Goal: Task Accomplishment & Management: Use online tool/utility

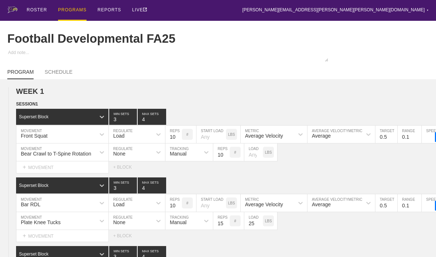
type input "Football Developmental FA25"
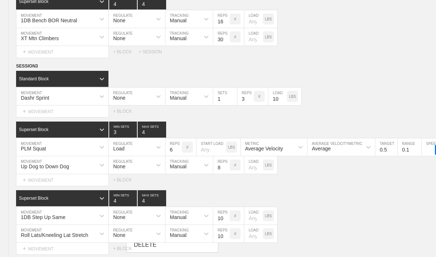
scroll to position [4129, 0]
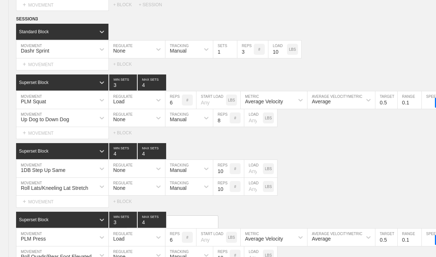
type textarea "x"
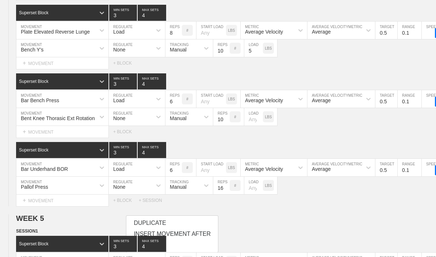
scroll to position [3134, 0]
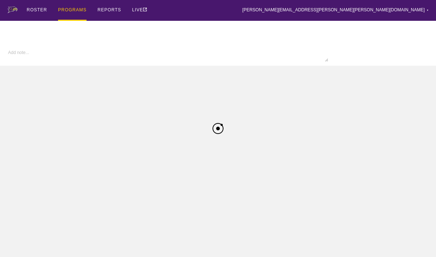
type textarea "x"
type input "Football Developmental FA25"
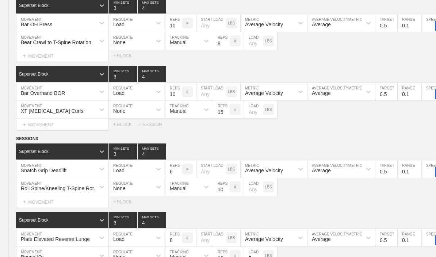
scroll to position [2948, 0]
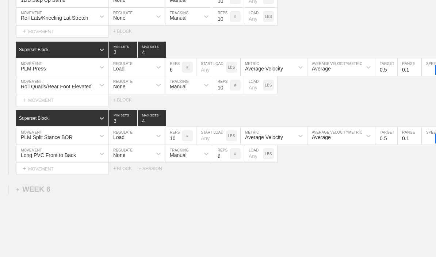
click at [31, 193] on div "+ WEEK 6" at bounding box center [33, 189] width 34 height 8
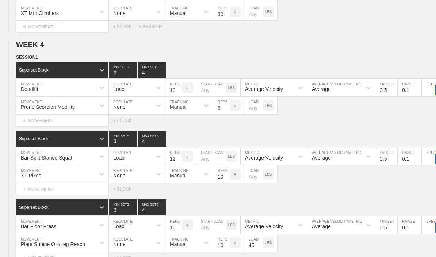
scroll to position [2464, 0]
click at [0, 0] on circle at bounding box center [0, 0] width 0 height 0
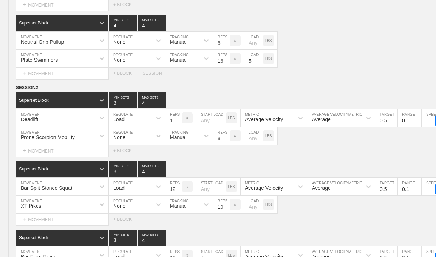
scroll to position [2716, 0]
click at [0, 0] on circle at bounding box center [0, 0] width 0 height 0
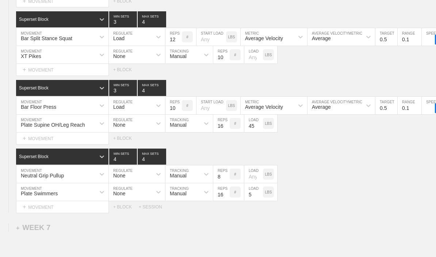
scroll to position [4366, 0]
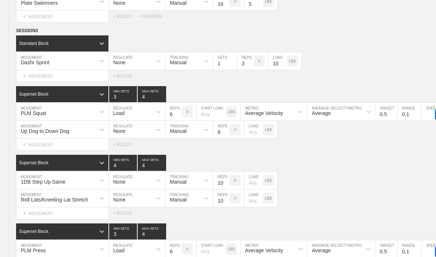
type textarea "x"
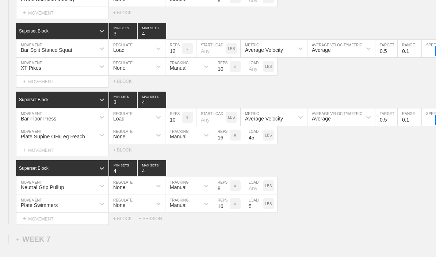
scroll to position [4430, 0]
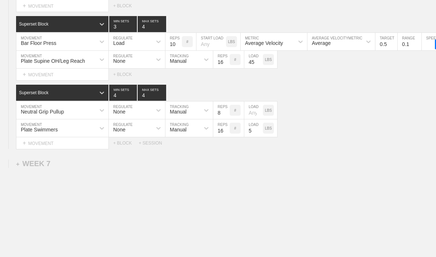
click at [32, 115] on div "Neutral Grip Pullup" at bounding box center [42, 112] width 43 height 6
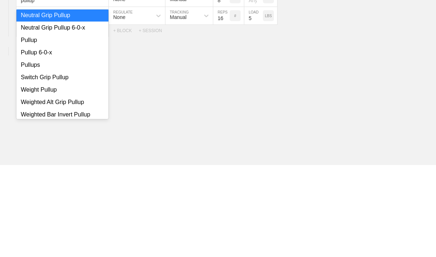
scroll to position [147, 0]
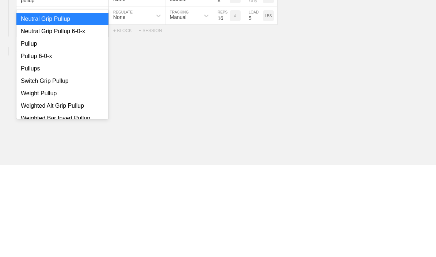
click at [24, 130] on div "Pullup" at bounding box center [62, 136] width 92 height 12
type input "pullup"
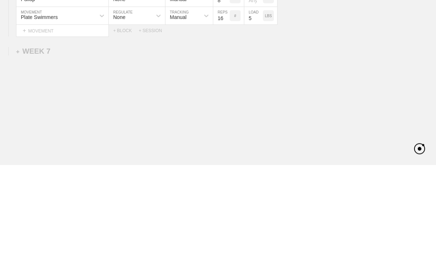
scroll to position [4430, 0]
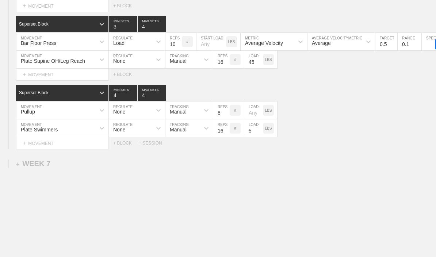
click at [217, 137] on input "16" at bounding box center [221, 128] width 16 height 18
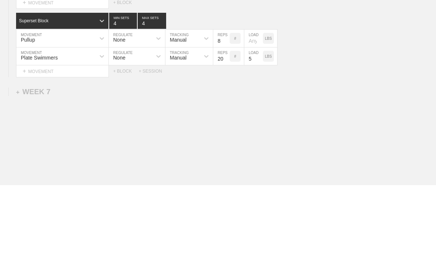
type input "20"
click at [377, 137] on div "Select... MOVEMENT + MOVEMENT + BLOCK + SESSION" at bounding box center [218, 143] width 436 height 12
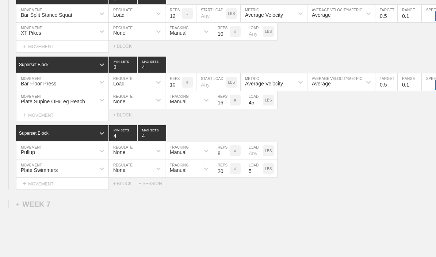
scroll to position [4387, 0]
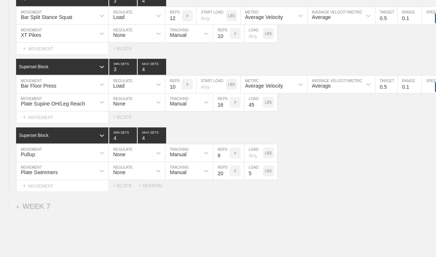
click at [219, 111] on input "16" at bounding box center [221, 102] width 16 height 18
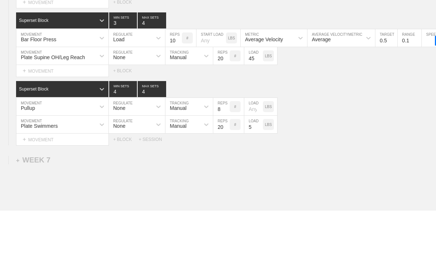
type input "20"
click at [360, 88] on div "SESSION 1 Superset Block 3 MIN SETS 4 MAX SETS DUPLICATE INSERT MOVEMENT AFTER …" at bounding box center [218, 52] width 436 height 279
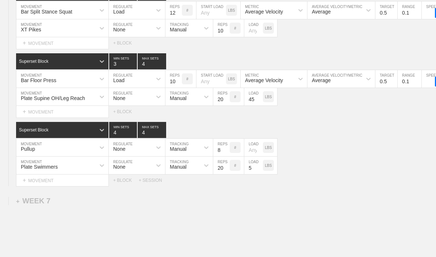
type textarea "x"
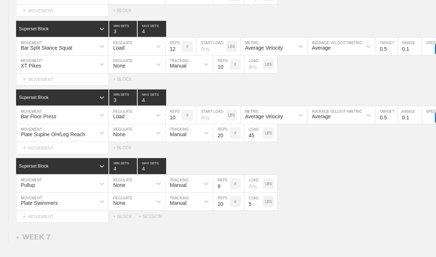
click at [220, 73] on input "10" at bounding box center [221, 64] width 16 height 18
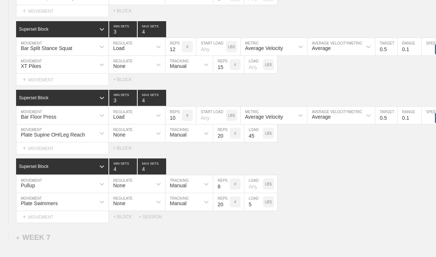
type input "15"
click at [300, 17] on div "Select... MOVEMENT + MOVEMENT + BLOCK" at bounding box center [218, 11] width 436 height 12
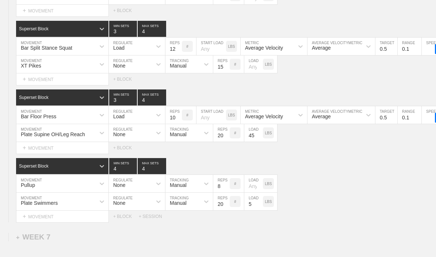
click at [301, 30] on div "SESSION 1 Superset Block 3 MIN SETS 4 MAX SETS DUPLICATE INSERT MOVEMENT AFTER …" at bounding box center [218, 83] width 436 height 279
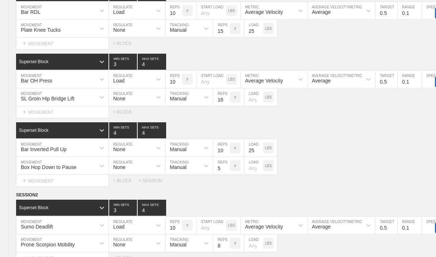
scroll to position [0, 0]
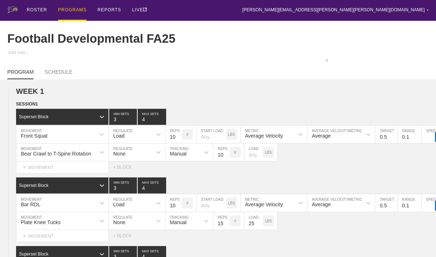
click at [64, 11] on div "PROGRAMS" at bounding box center [72, 10] width 28 height 21
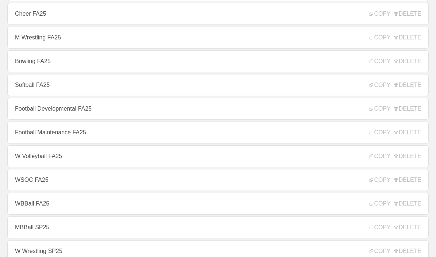
scroll to position [183, 0]
click at [36, 141] on link "Football Maintenance FA25" at bounding box center [217, 133] width 421 height 22
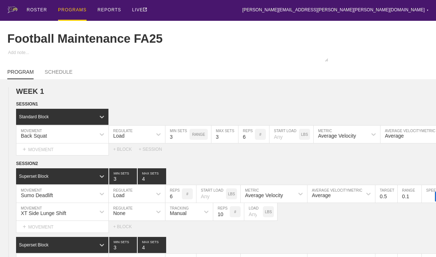
type textarea "x"
type input "Football Maintenance FA25"
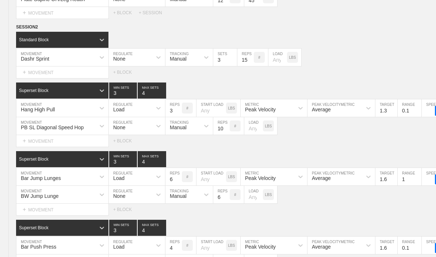
scroll to position [4366, 0]
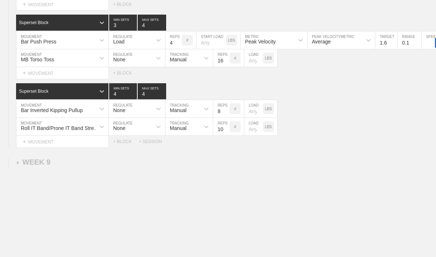
click at [32, 166] on div "+ WEEK 9" at bounding box center [33, 162] width 34 height 8
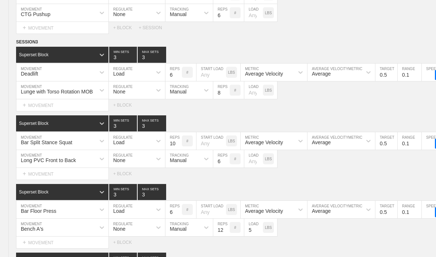
scroll to position [1011, 0]
click at [0, 0] on circle at bounding box center [0, 0] width 0 height 0
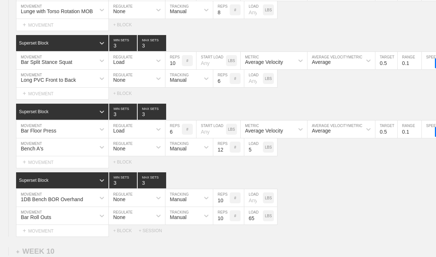
scroll to position [4578, 0]
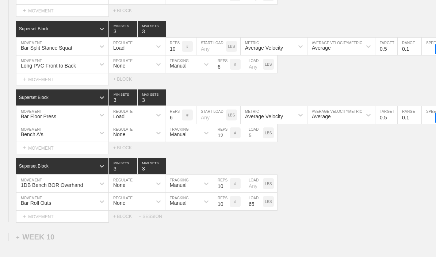
type textarea "x"
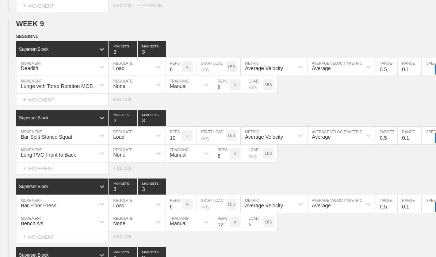
click at [144, 57] on input "3" at bounding box center [152, 49] width 28 height 16
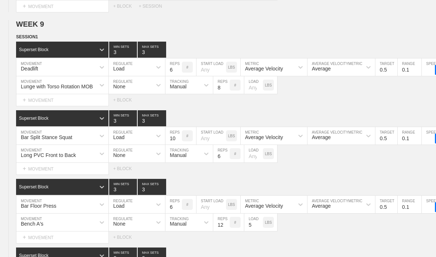
type input "4"
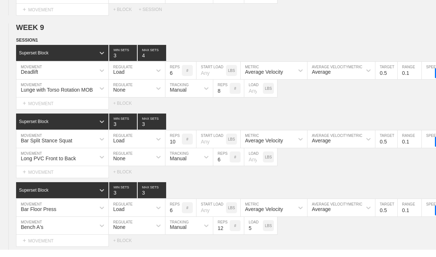
type textarea "x"
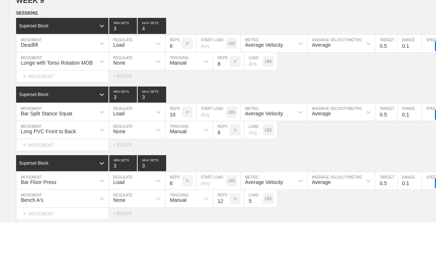
type input "4"
click at [143, 121] on input "3" at bounding box center [152, 129] width 28 height 16
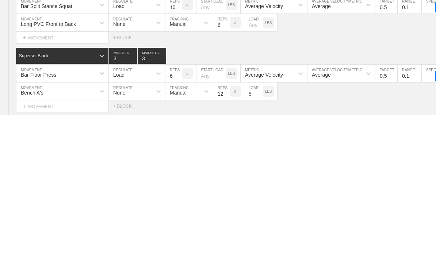
type input "4"
click at [142, 190] on input "3" at bounding box center [152, 198] width 28 height 16
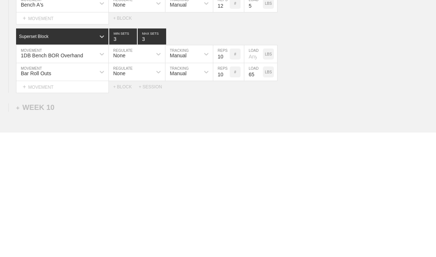
scroll to position [4612, 0]
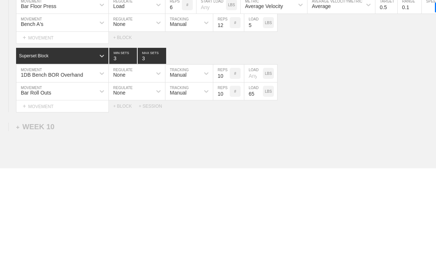
type input "4"
click at [218, 103] on input "12" at bounding box center [221, 112] width 16 height 18
type input "15"
click at [310, 103] on div "Bench A's MOVEMENT None REGULATE Manual TRACKING 15 REPS # 5 LOAD LBS" at bounding box center [218, 112] width 436 height 18
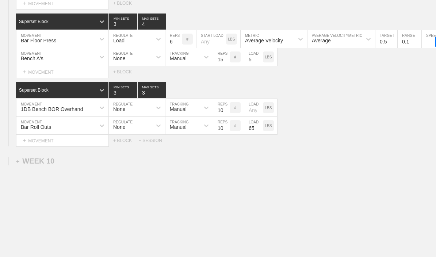
click at [145, 98] on input "3" at bounding box center [152, 90] width 28 height 16
type input "4"
click at [298, 93] on div "SESSION 1 Superset Block 3 MIN SETS 4 MAX SETS DUPLICATE INSERT MOVEMENT AFTER …" at bounding box center [218, 7] width 436 height 279
click at [220, 134] on input "10" at bounding box center [221, 126] width 16 height 18
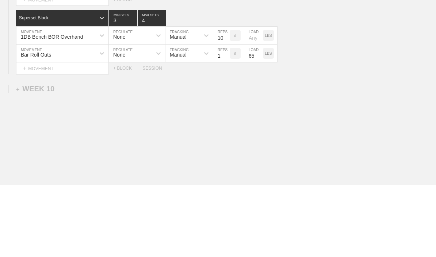
type input "15"
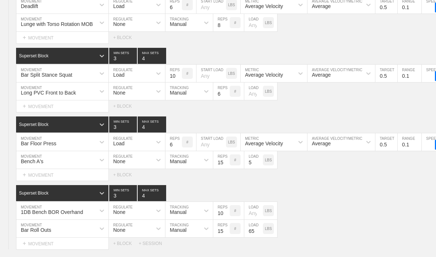
scroll to position [4560, 0]
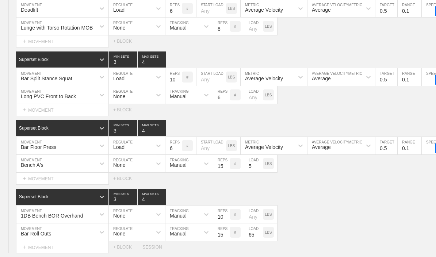
type textarea "x"
